Goal: Task Accomplishment & Management: Complete application form

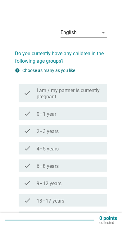
click at [103, 29] on icon "arrow_drop_down" at bounding box center [103, 32] width 7 height 7
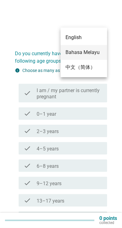
click at [95, 49] on div "Bahasa Melayu" at bounding box center [83, 52] width 37 height 7
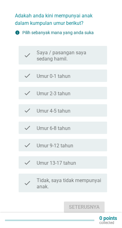
scroll to position [44, 0]
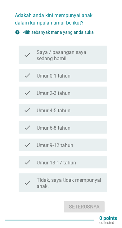
click at [94, 159] on div "check_box_outline_blank Umur 13-17 tahun" at bounding box center [69, 162] width 65 height 7
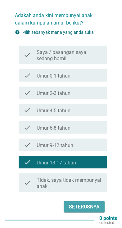
click at [94, 203] on div "Seterusnya" at bounding box center [84, 206] width 31 height 7
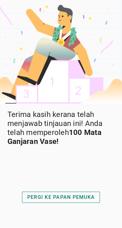
click at [89, 201] on div "PERGI KE PAPAN PEMUKA" at bounding box center [60, 197] width 67 height 7
